Goal: Task Accomplishment & Management: Complete application form

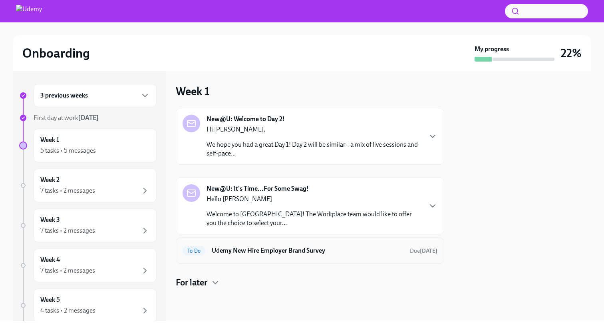
click at [294, 255] on div "To Do Udemy New Hire Employer Brand Survey Due [DATE]" at bounding box center [309, 250] width 255 height 13
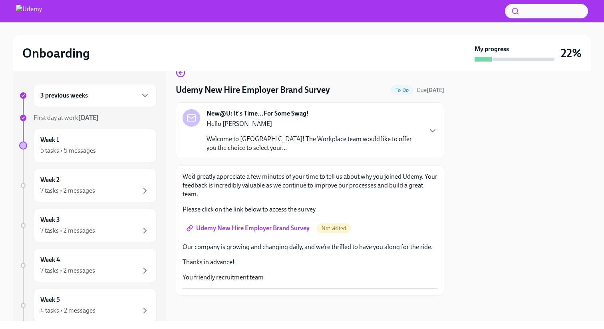
scroll to position [16, 0]
click at [229, 227] on span "Udemy New Hire Employer Brand Survey" at bounding box center [248, 228] width 121 height 8
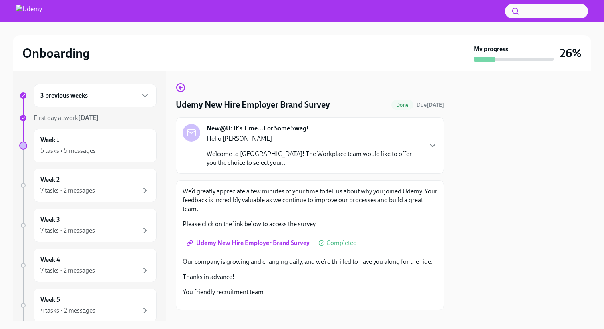
scroll to position [0, 0]
click at [68, 188] on div "7 tasks • 2 messages" at bounding box center [67, 190] width 55 height 9
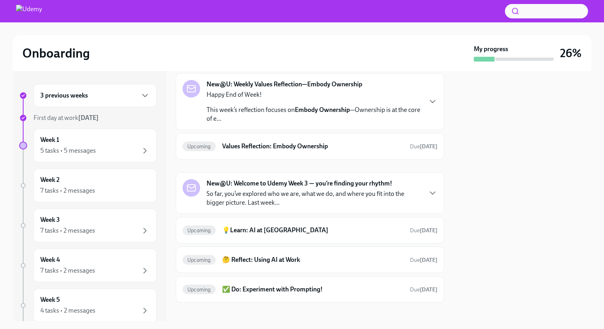
scroll to position [140, 0]
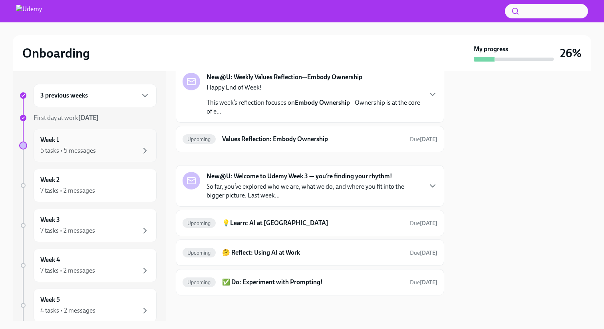
click at [113, 155] on div "5 tasks • 5 messages" at bounding box center [94, 151] width 109 height 10
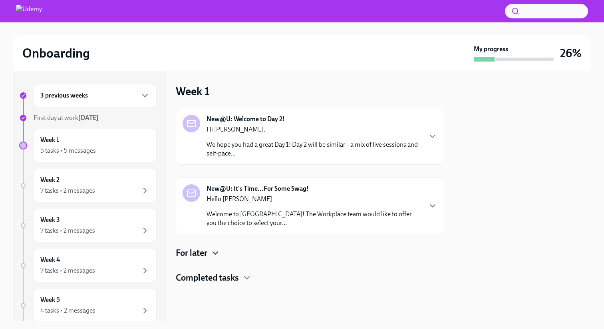
click at [216, 253] on icon "button" at bounding box center [215, 253] width 10 height 10
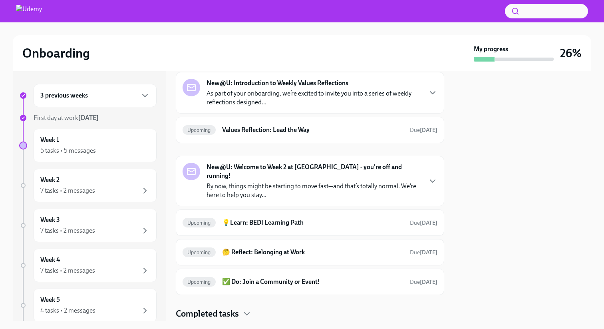
scroll to position [269, 0]
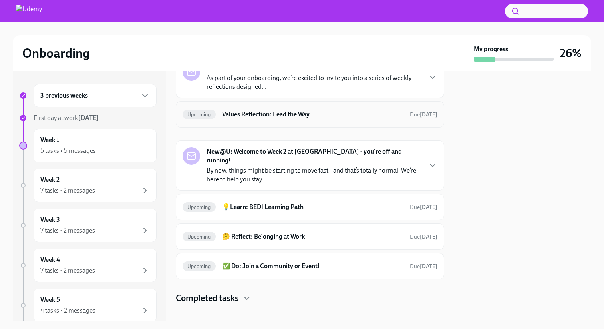
click at [344, 116] on h6 "Values Reflection: Lead the Way" at bounding box center [312, 114] width 181 height 9
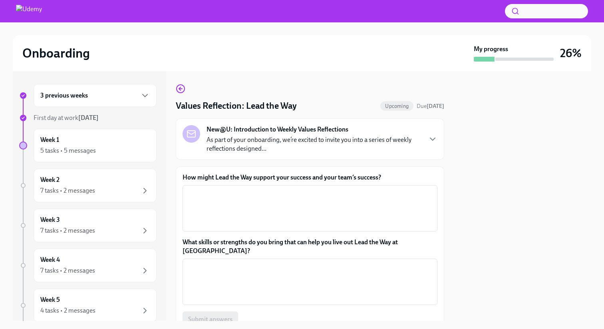
click at [341, 106] on div "Values Reflection: Lead the Way Upcoming Due [DATE]" at bounding box center [310, 106] width 268 height 12
click at [337, 104] on div "Values Reflection: Lead the Way Upcoming Due [DATE]" at bounding box center [310, 106] width 268 height 12
click at [178, 90] on icon "button" at bounding box center [181, 89] width 10 height 10
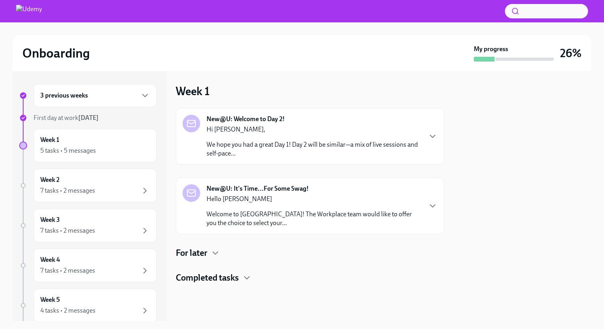
click at [210, 248] on div "For later" at bounding box center [310, 253] width 268 height 12
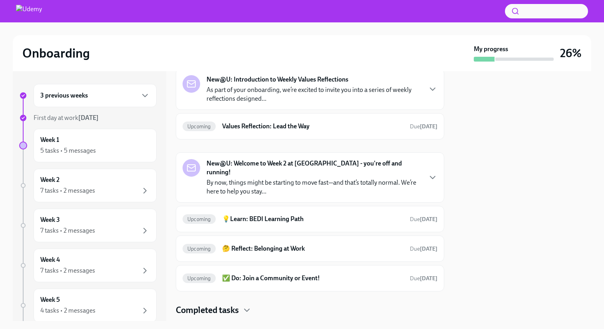
scroll to position [269, 0]
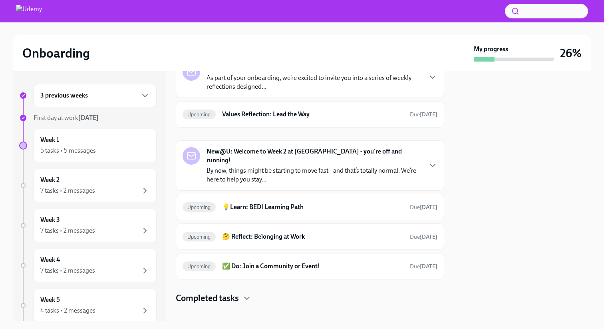
click at [230, 292] on h4 "Completed tasks" at bounding box center [207, 298] width 63 height 12
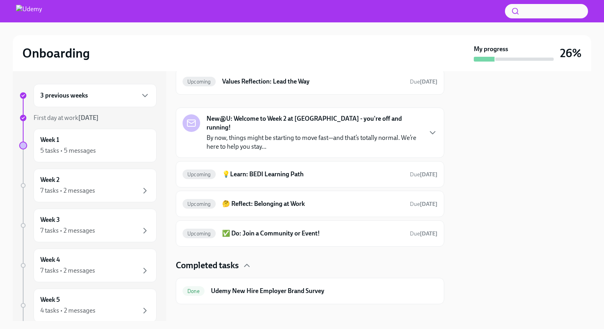
click at [115, 107] on div "3 previous weeks" at bounding box center [95, 95] width 123 height 23
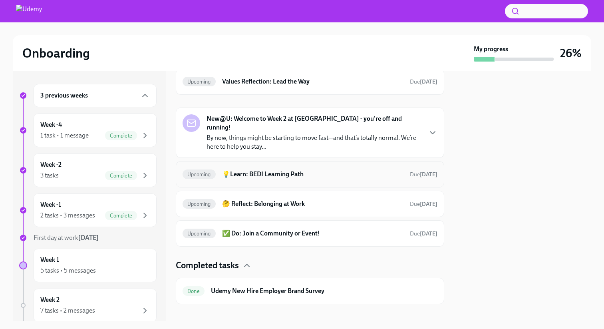
scroll to position [0, 0]
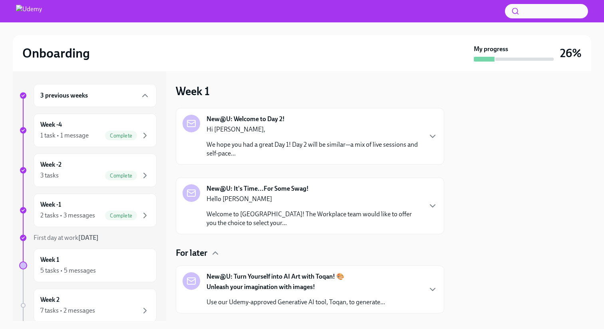
click at [232, 117] on strong "New@U: Welcome to Day 2!" at bounding box center [245, 119] width 78 height 9
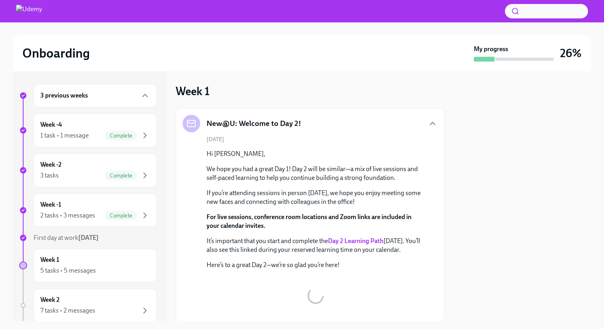
click at [253, 115] on div "New@U: Welcome to Day 2!" at bounding box center [241, 124] width 119 height 18
click at [317, 19] on div at bounding box center [302, 11] width 604 height 22
